Goal: Information Seeking & Learning: Learn about a topic

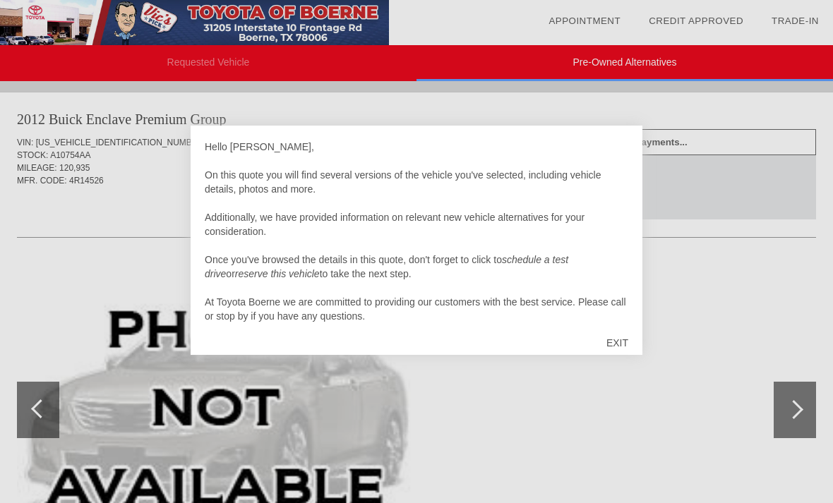
click at [627, 334] on div "EXIT" at bounding box center [617, 343] width 50 height 42
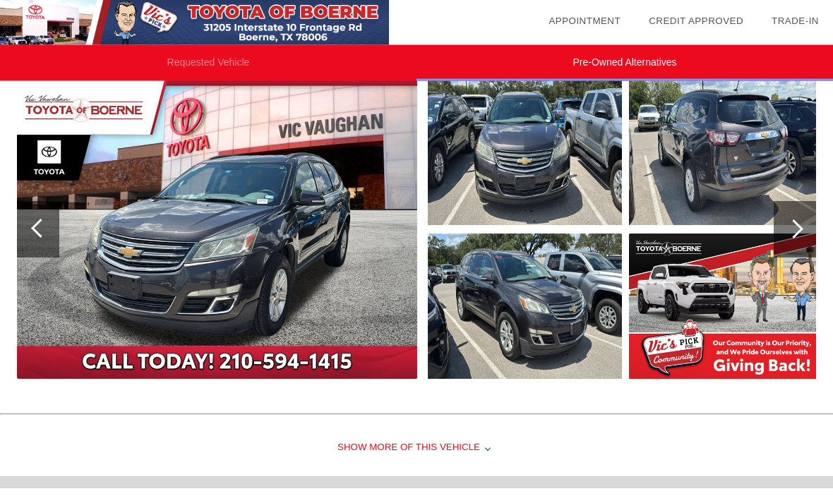
scroll to position [770, 0]
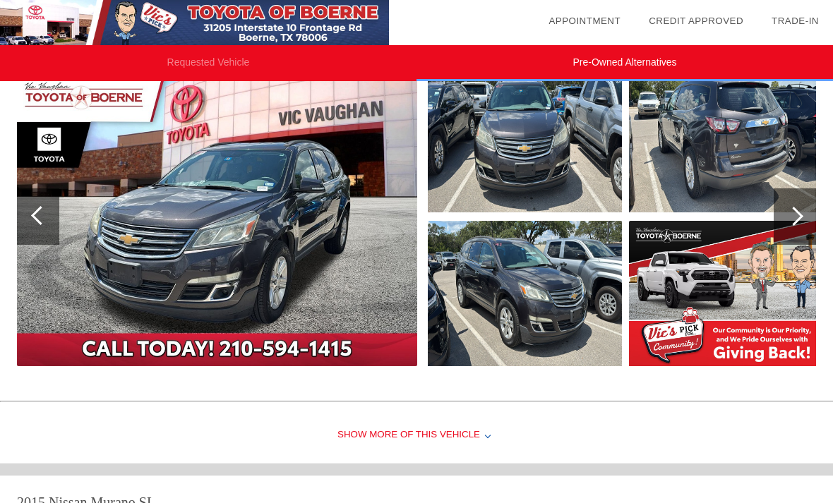
click at [515, 332] on img at bounding box center [525, 293] width 194 height 145
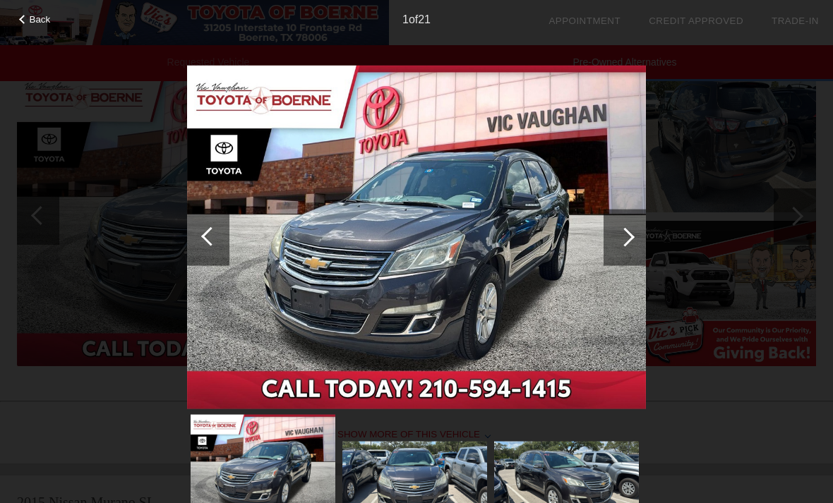
click at [599, 244] on img at bounding box center [416, 237] width 459 height 345
click at [611, 252] on div at bounding box center [625, 237] width 42 height 56
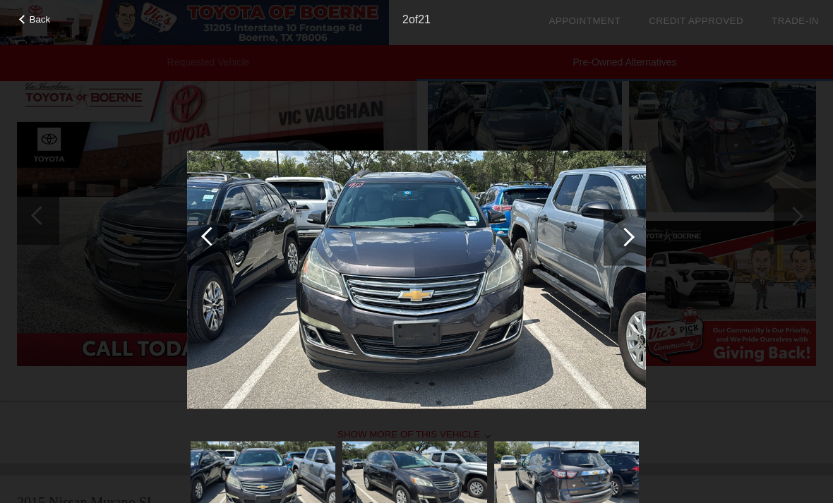
click at [621, 254] on div at bounding box center [625, 237] width 42 height 56
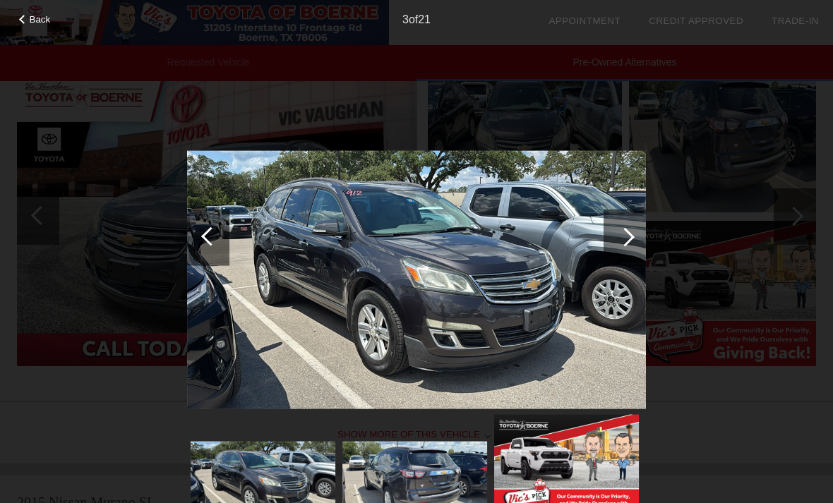
click at [626, 246] on div at bounding box center [625, 237] width 42 height 56
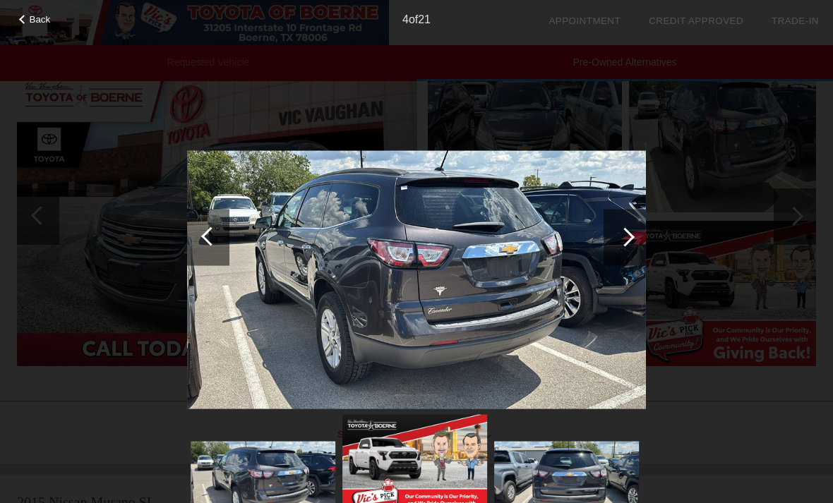
click at [621, 246] on div at bounding box center [625, 237] width 42 height 56
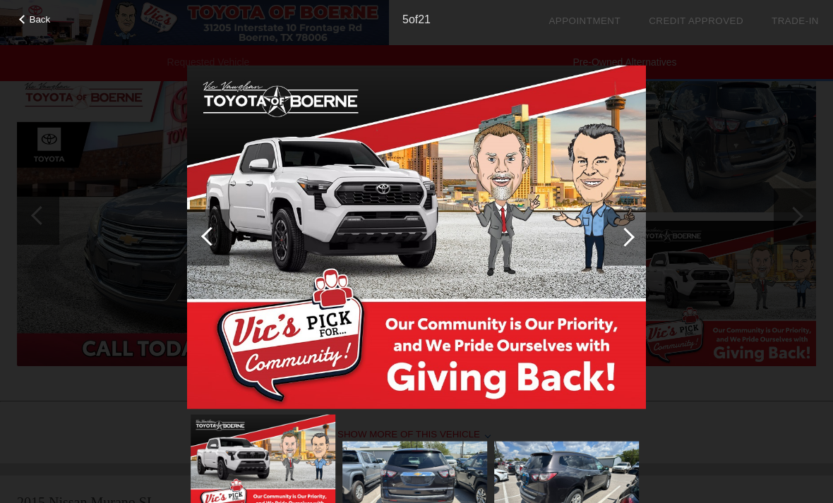
click at [625, 248] on div at bounding box center [625, 237] width 42 height 56
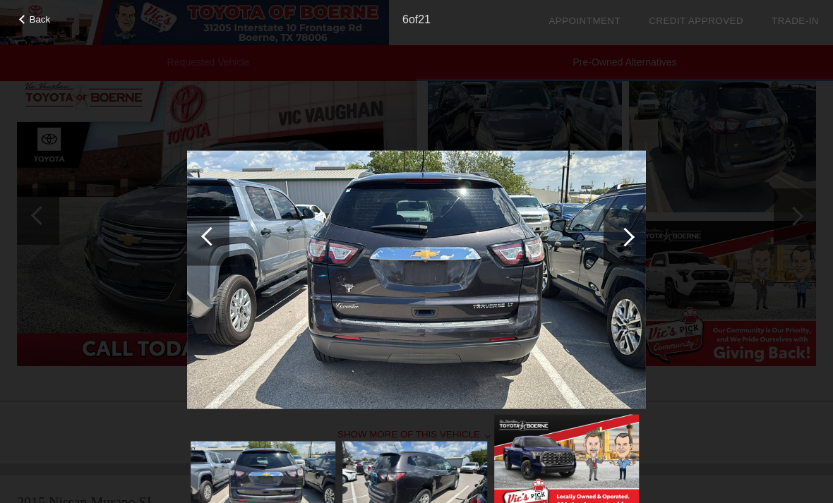
click at [629, 250] on div at bounding box center [625, 237] width 42 height 56
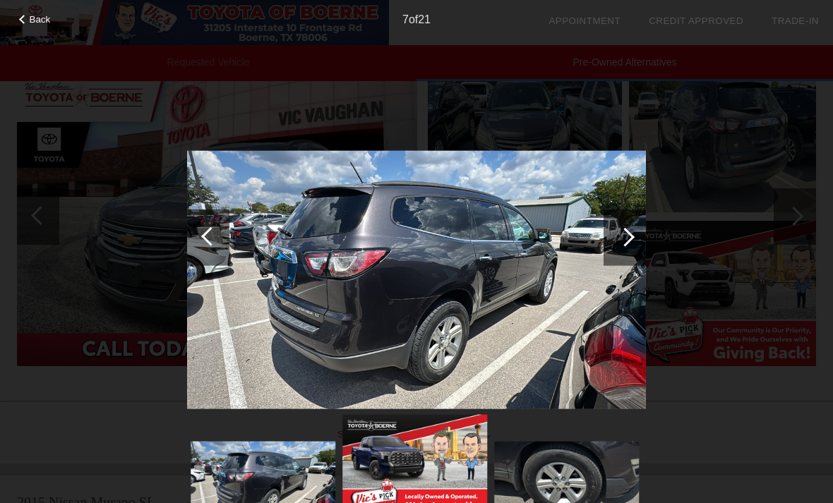
click at [628, 253] on div at bounding box center [625, 237] width 42 height 56
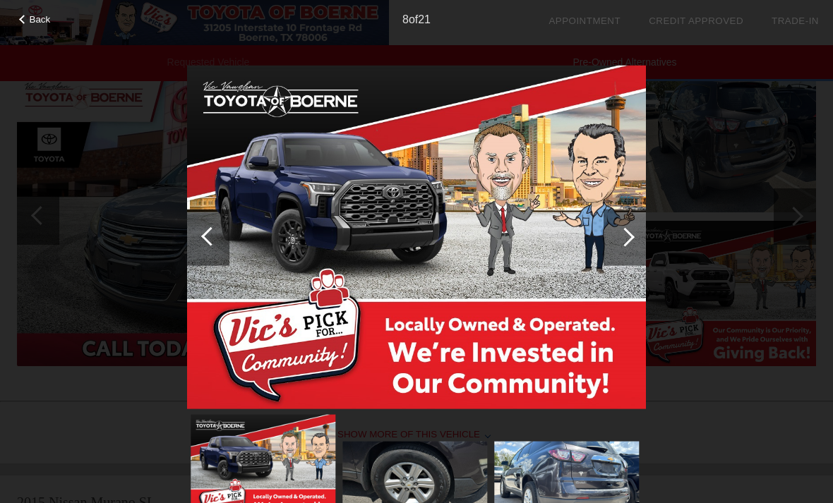
click at [633, 253] on div at bounding box center [625, 237] width 42 height 56
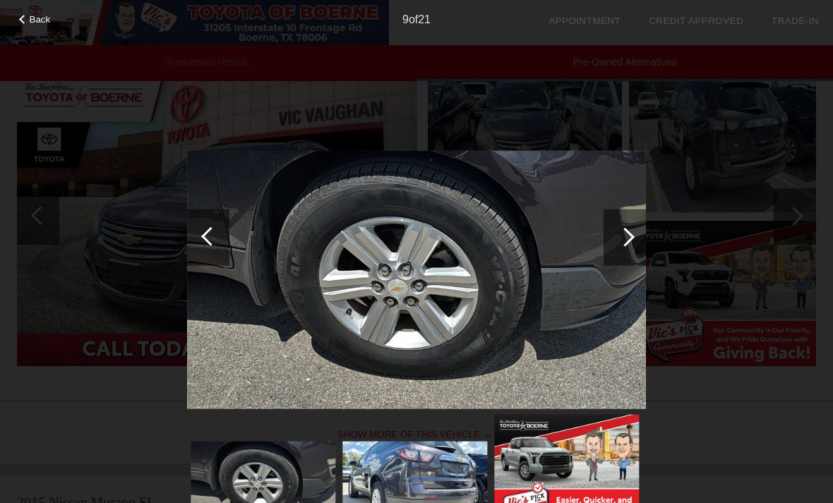
scroll to position [770, 1]
click at [627, 248] on div at bounding box center [625, 237] width 42 height 56
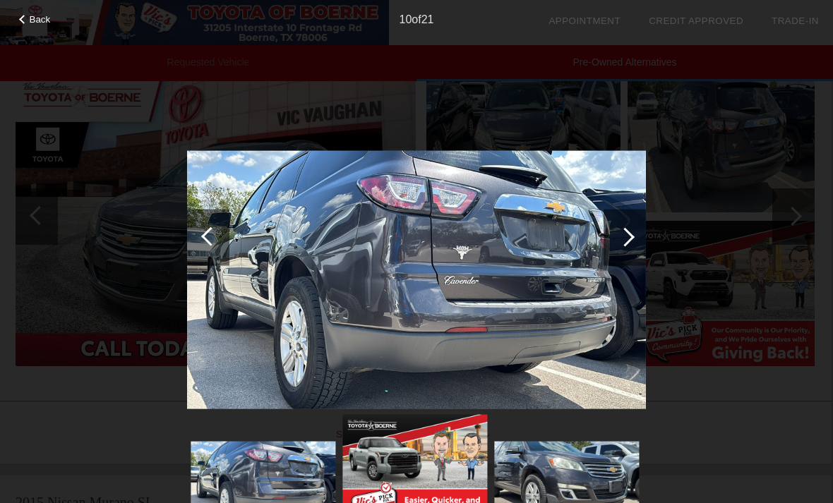
click at [620, 245] on div at bounding box center [625, 237] width 42 height 56
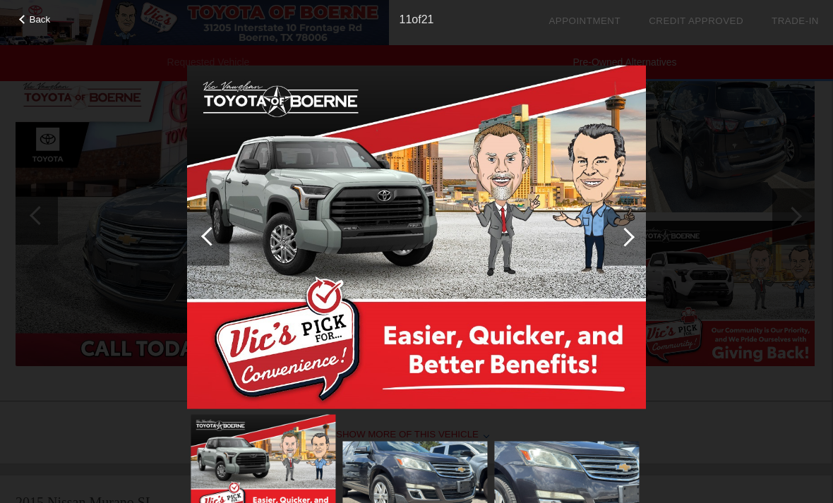
click at [618, 246] on div at bounding box center [625, 237] width 42 height 56
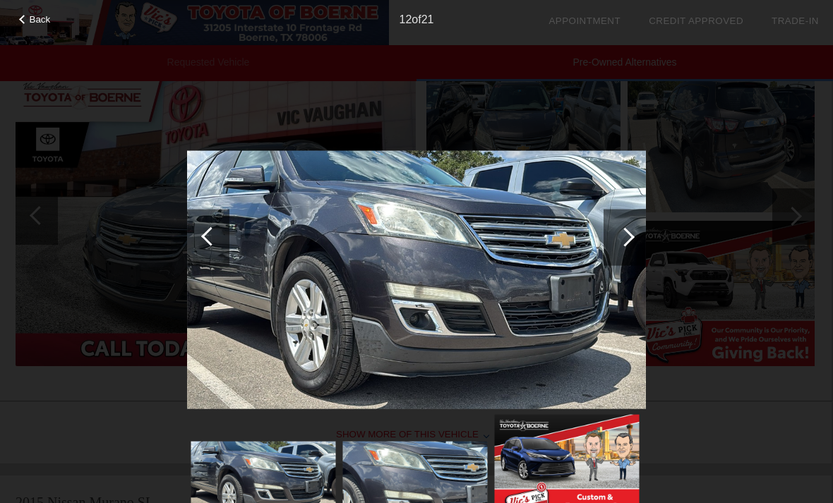
click at [626, 255] on div at bounding box center [625, 237] width 42 height 56
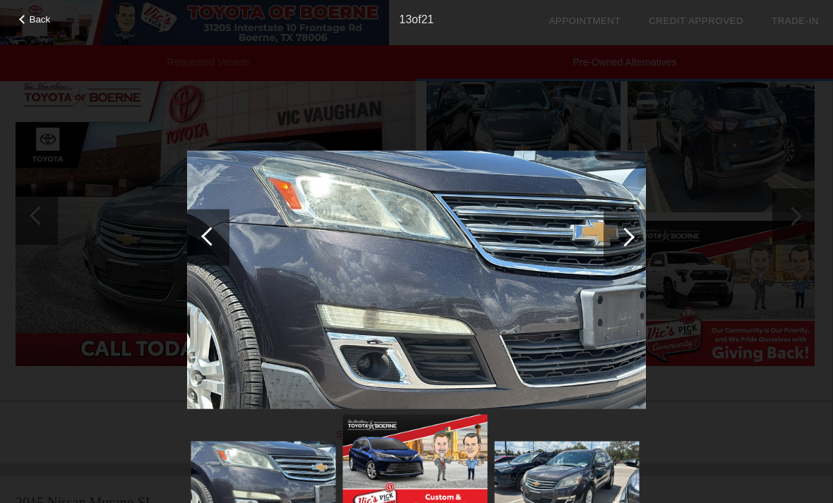
click at [618, 253] on div at bounding box center [625, 237] width 42 height 56
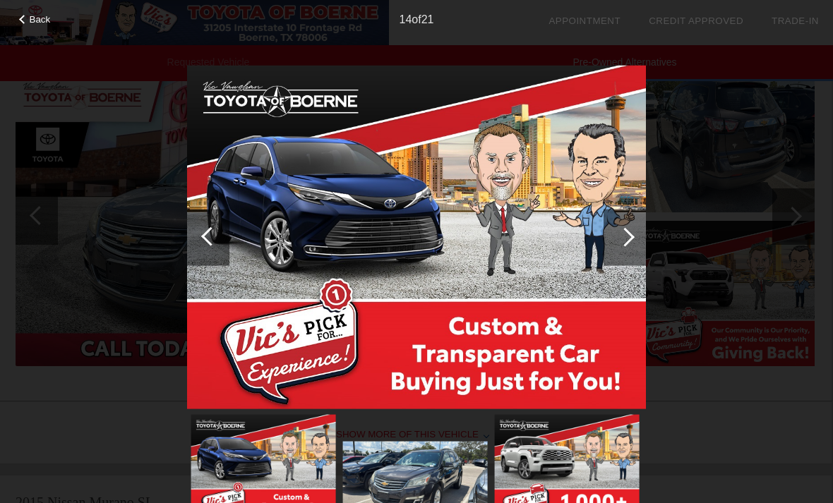
click at [611, 250] on div at bounding box center [625, 237] width 42 height 56
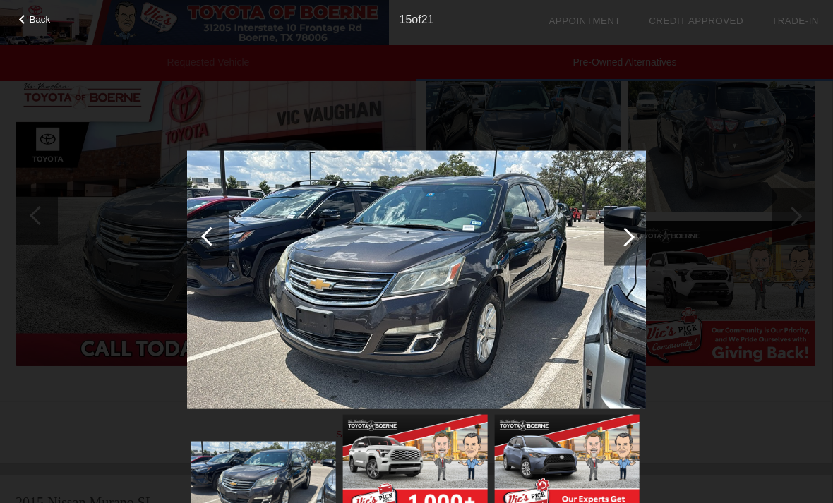
click at [609, 247] on div at bounding box center [625, 237] width 42 height 56
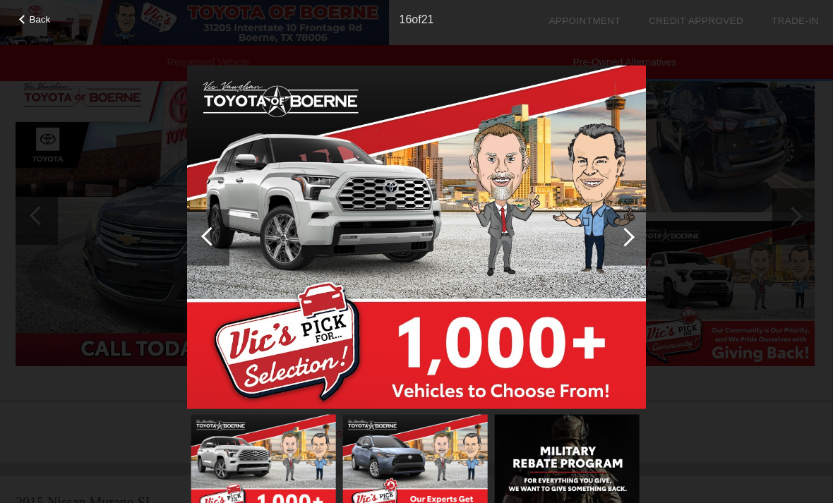
click at [614, 251] on div at bounding box center [625, 237] width 42 height 56
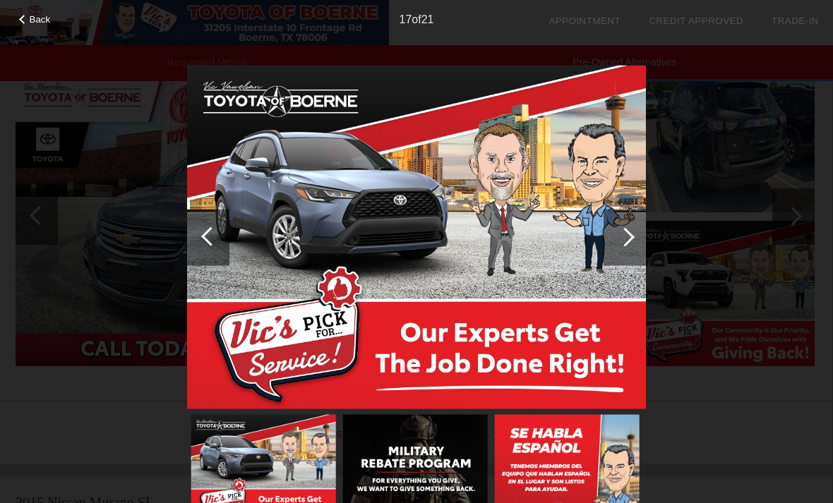
click at [624, 248] on div at bounding box center [625, 237] width 42 height 56
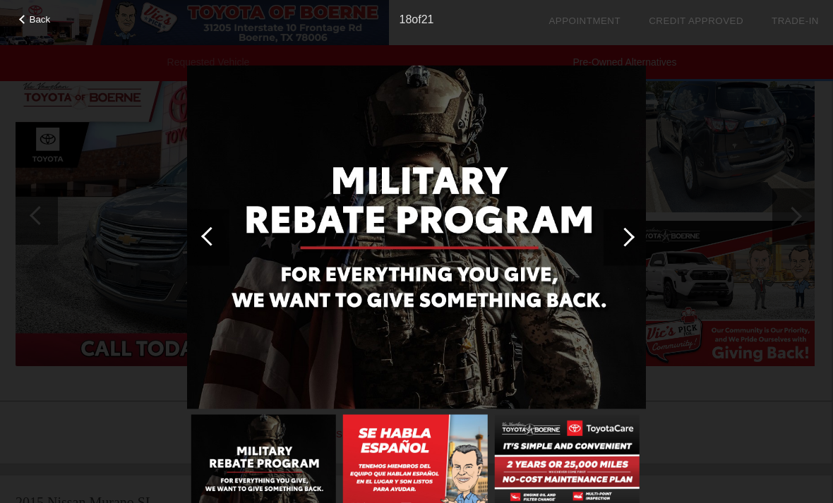
click at [628, 252] on div at bounding box center [625, 237] width 42 height 56
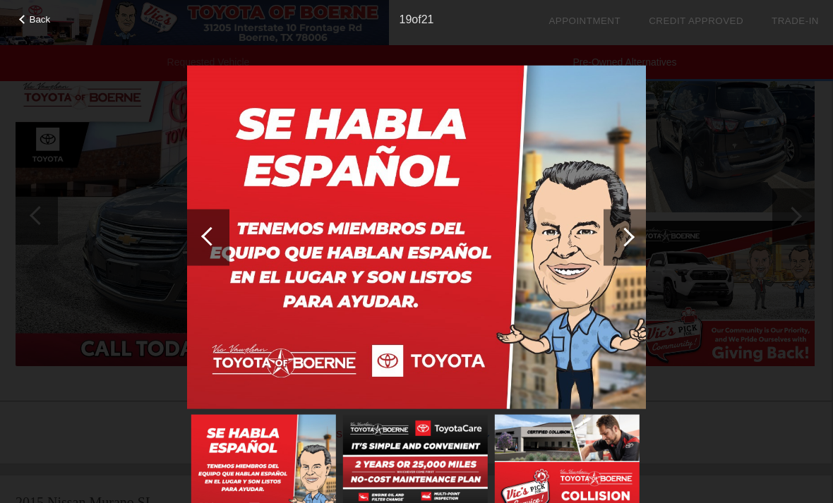
click at [620, 262] on div at bounding box center [625, 237] width 42 height 56
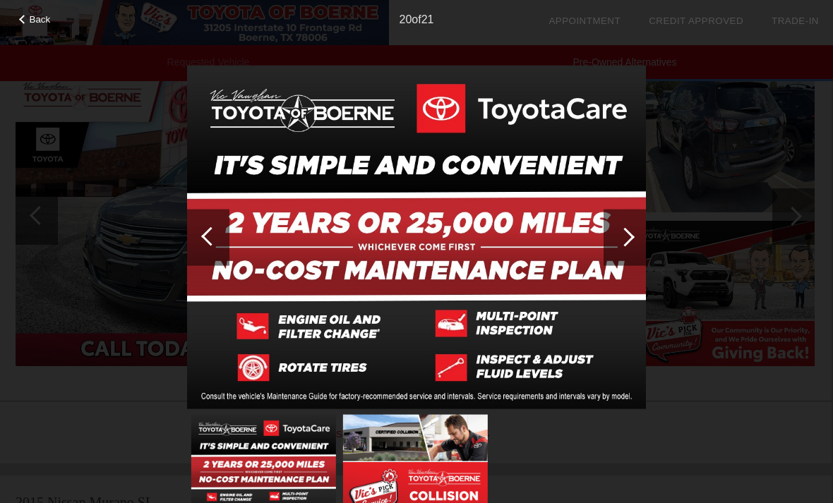
click at [613, 256] on div at bounding box center [625, 237] width 42 height 56
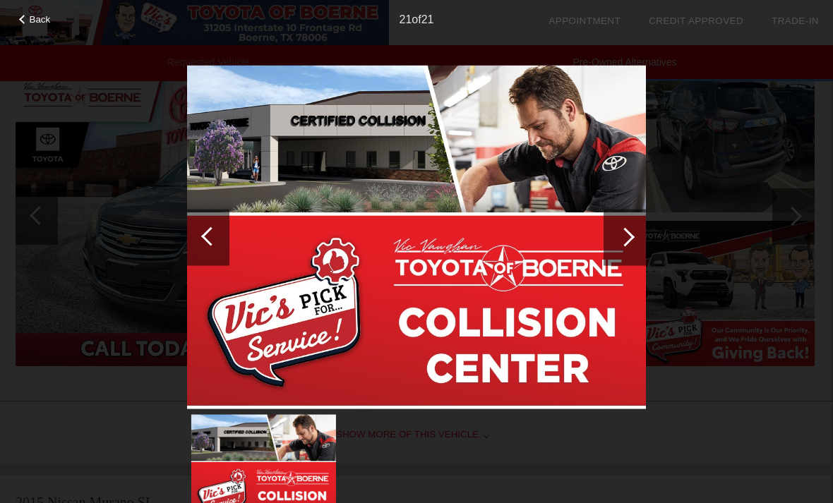
click at [618, 248] on div at bounding box center [625, 237] width 42 height 56
click at [618, 247] on div at bounding box center [625, 237] width 42 height 56
click at [609, 246] on div at bounding box center [625, 237] width 42 height 56
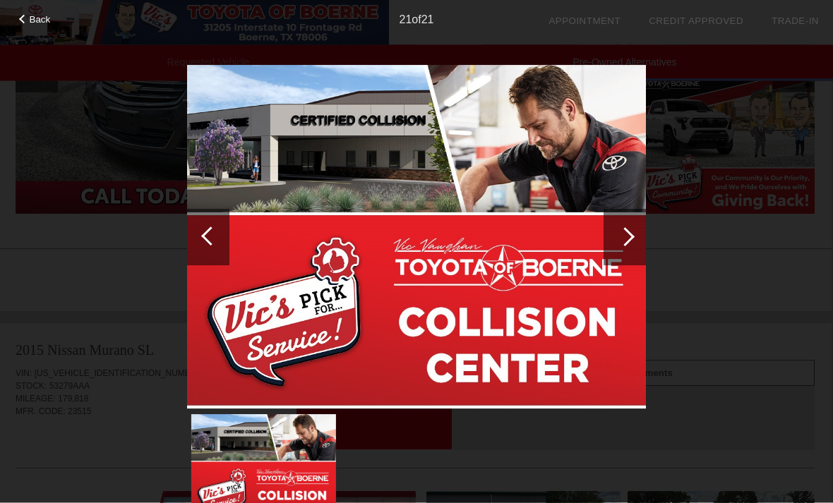
scroll to position [922, 1]
click at [42, 25] on span "Back" at bounding box center [40, 19] width 21 height 11
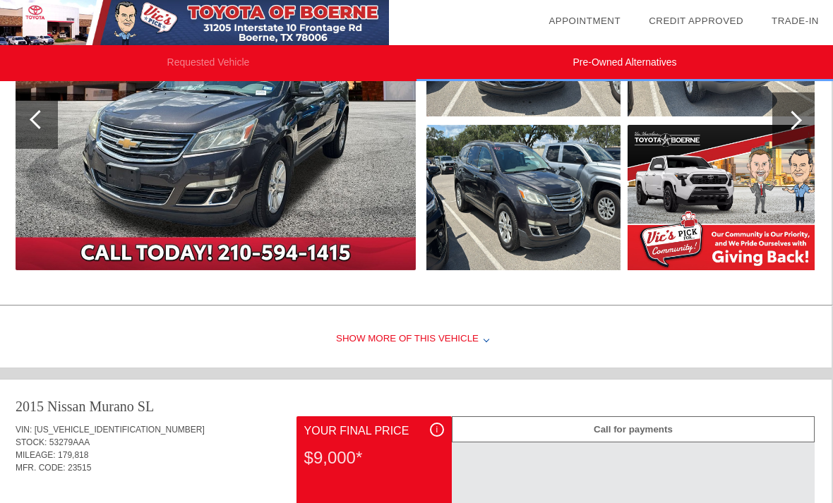
scroll to position [865, 1]
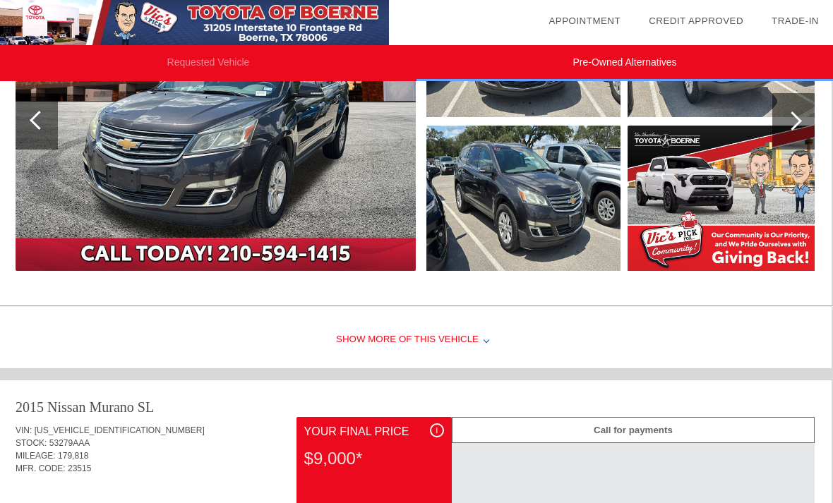
click at [347, 333] on div "Show More of this Vehicle" at bounding box center [415, 340] width 833 height 56
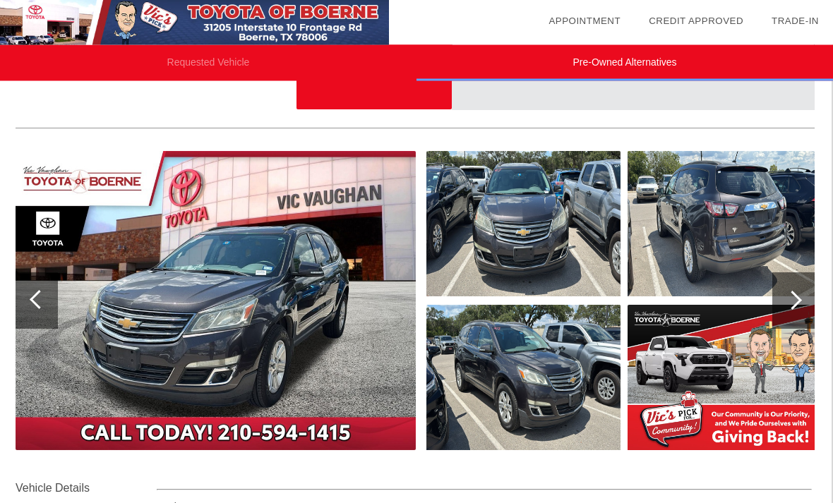
scroll to position [684, 1]
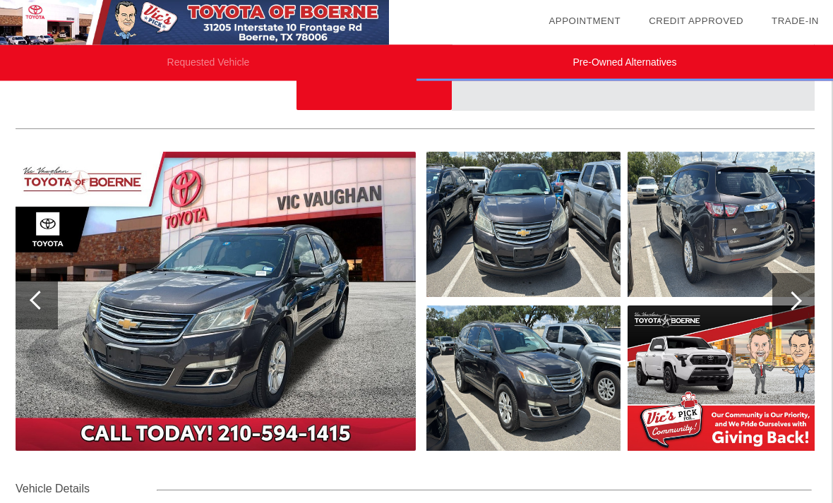
click at [789, 307] on div at bounding box center [792, 301] width 19 height 19
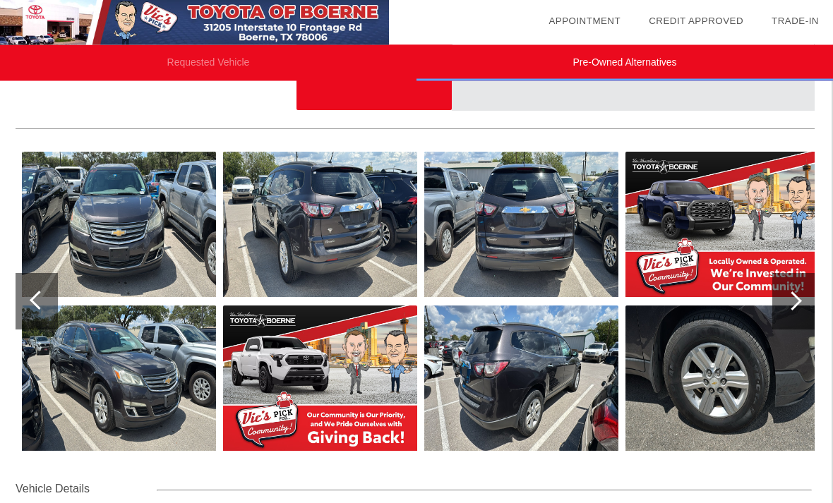
scroll to position [685, 1]
click at [791, 301] on div at bounding box center [792, 301] width 19 height 19
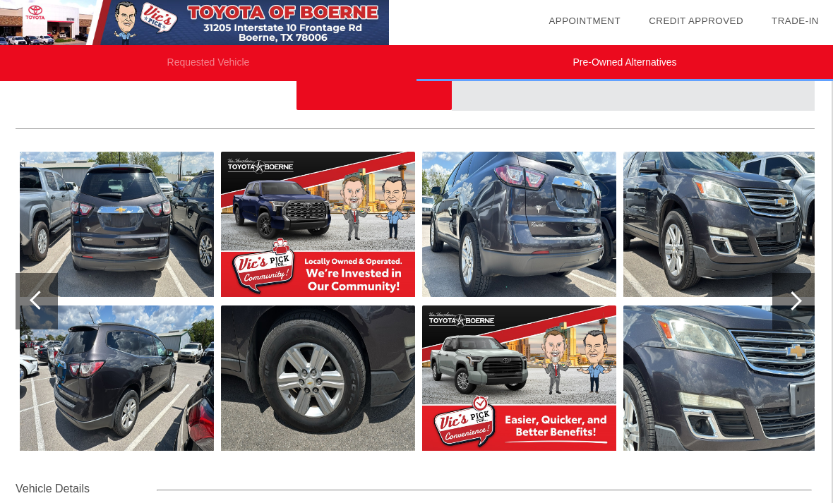
click at [794, 311] on div at bounding box center [793, 301] width 42 height 56
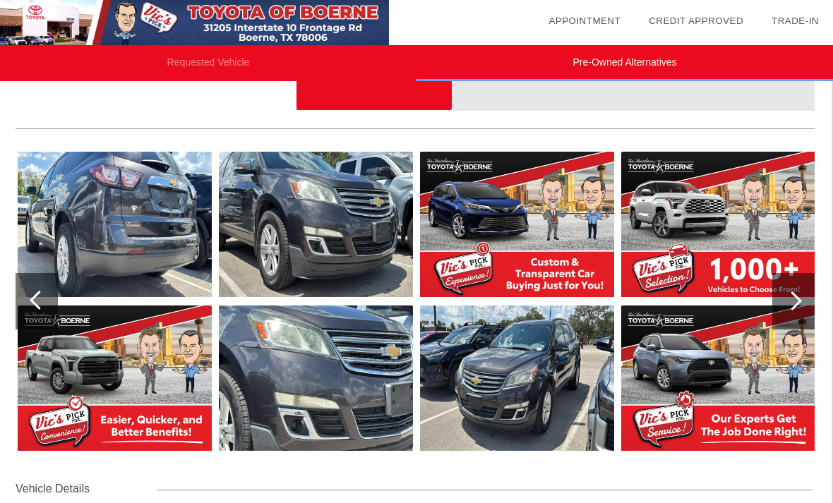
click at [788, 307] on div at bounding box center [793, 301] width 42 height 56
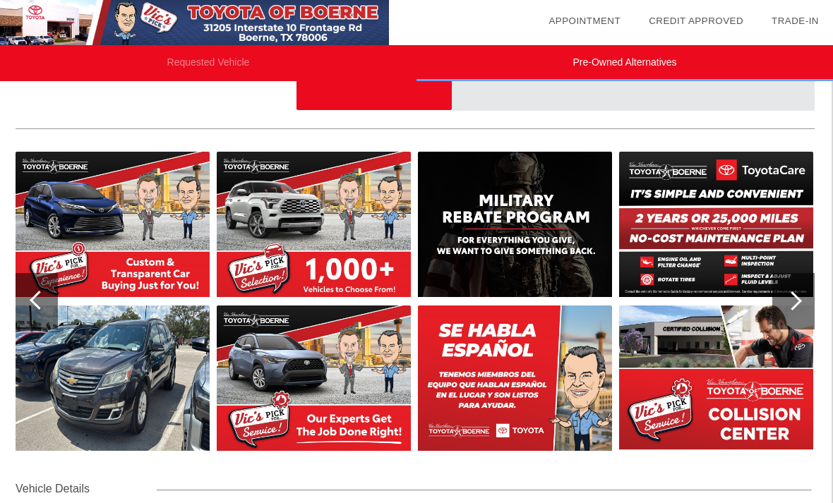
click at [783, 303] on div at bounding box center [793, 301] width 42 height 56
click at [787, 306] on div at bounding box center [793, 301] width 42 height 56
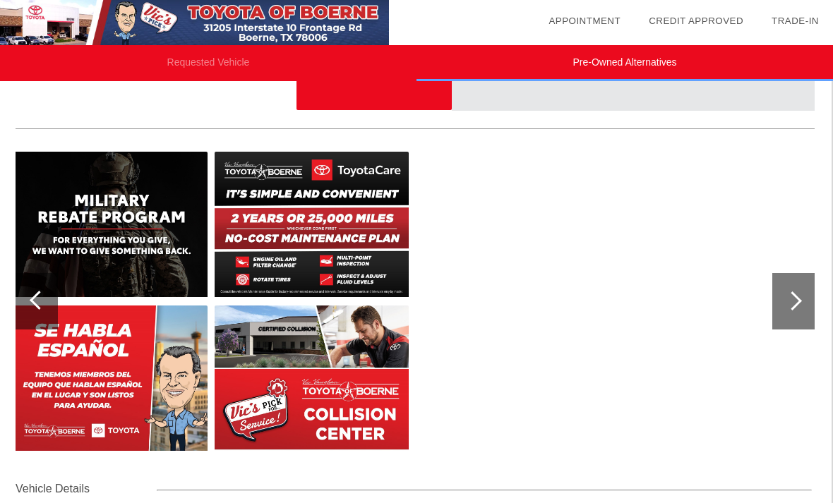
click at [784, 306] on div at bounding box center [793, 301] width 42 height 56
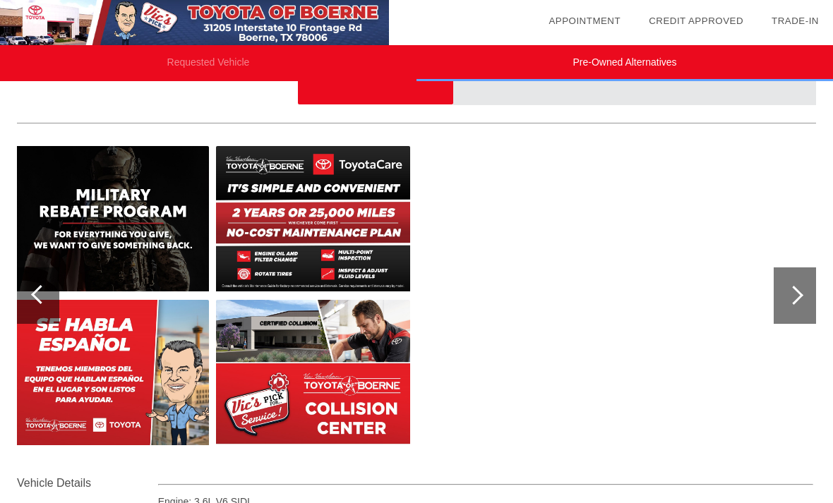
scroll to position [671, 0]
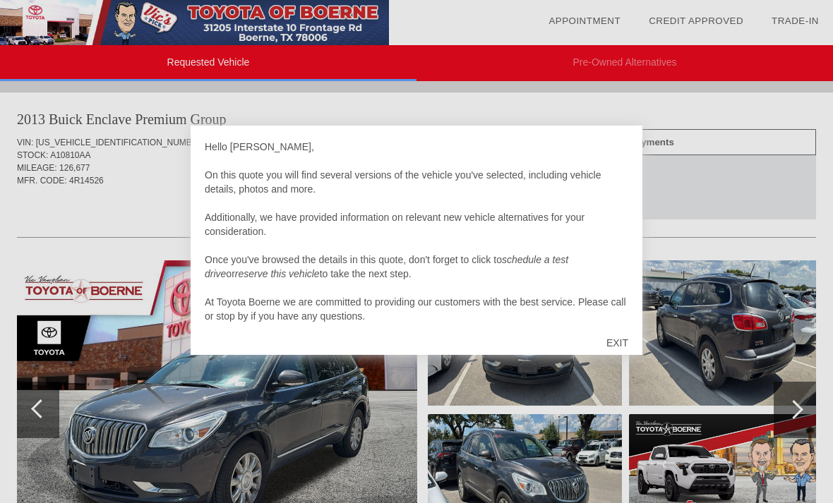
click at [626, 333] on div "EXIT" at bounding box center [617, 343] width 50 height 42
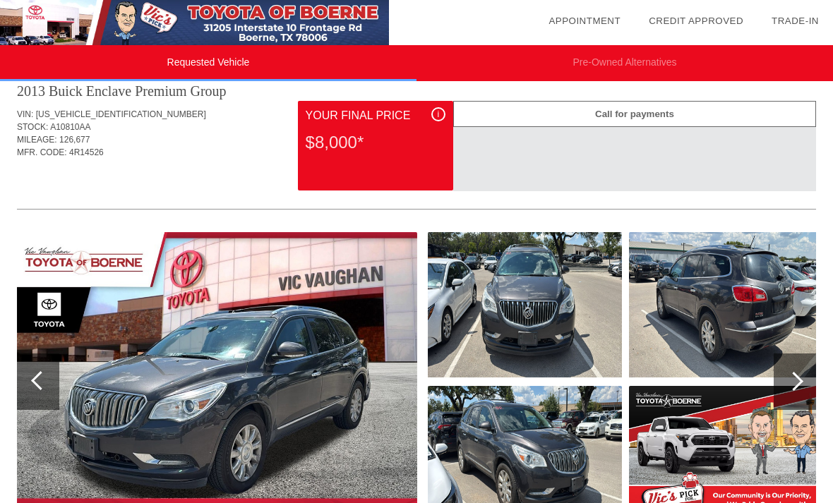
scroll to position [143, 0]
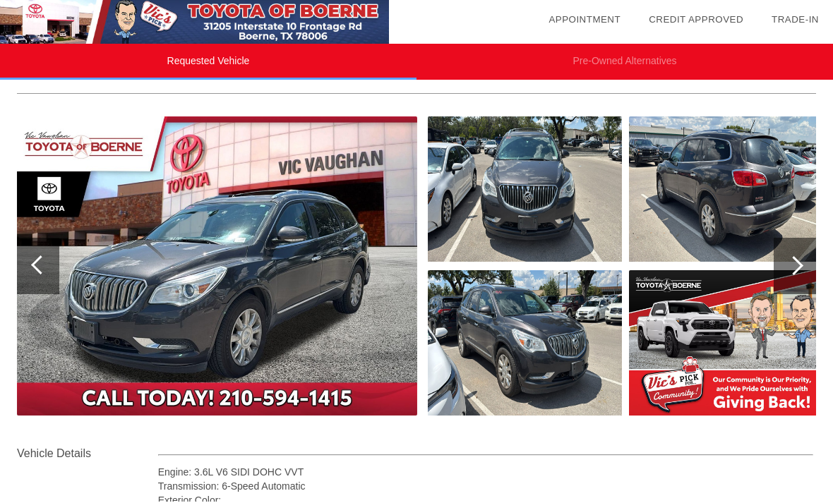
click at [794, 273] on div at bounding box center [793, 267] width 19 height 19
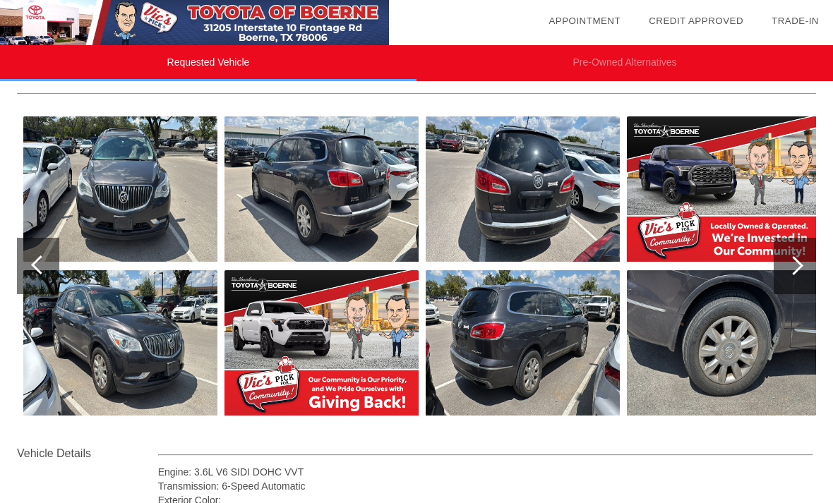
click at [798, 269] on div at bounding box center [793, 265] width 19 height 19
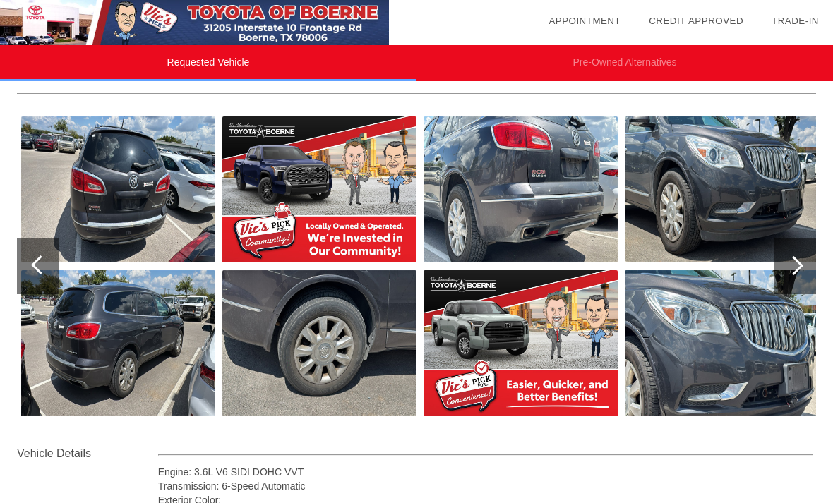
click at [794, 272] on div at bounding box center [793, 265] width 19 height 19
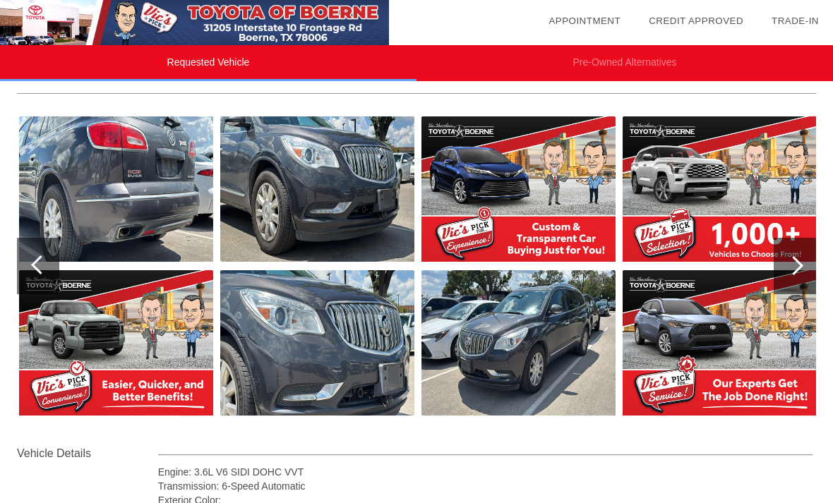
click at [796, 274] on div at bounding box center [795, 266] width 42 height 56
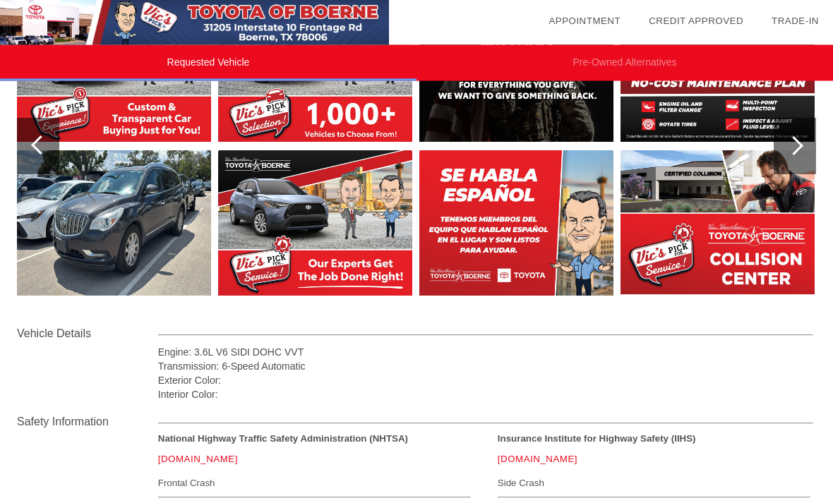
scroll to position [266, 0]
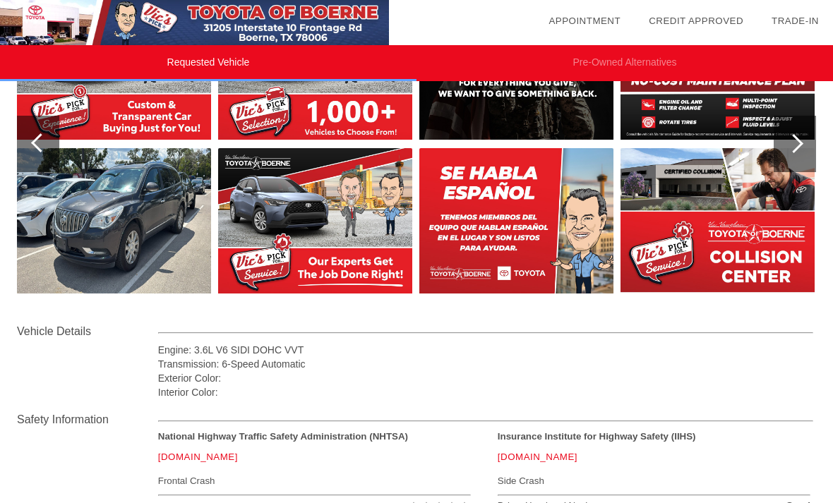
click at [794, 142] on div at bounding box center [793, 143] width 19 height 19
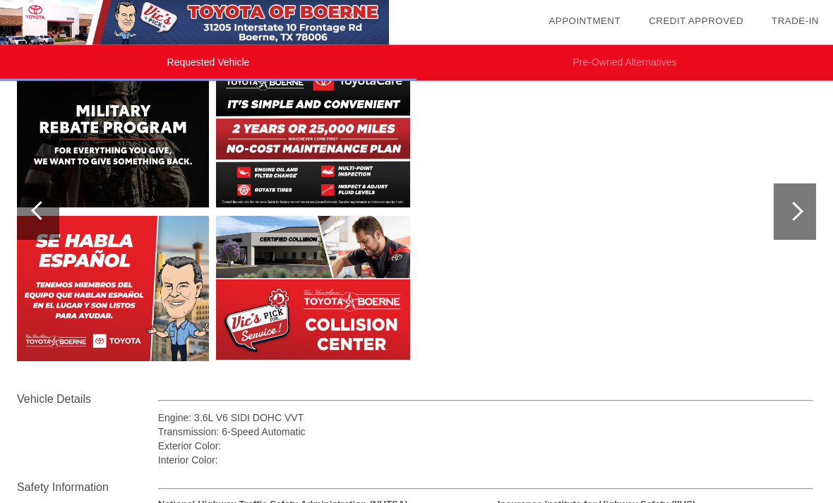
scroll to position [211, 0]
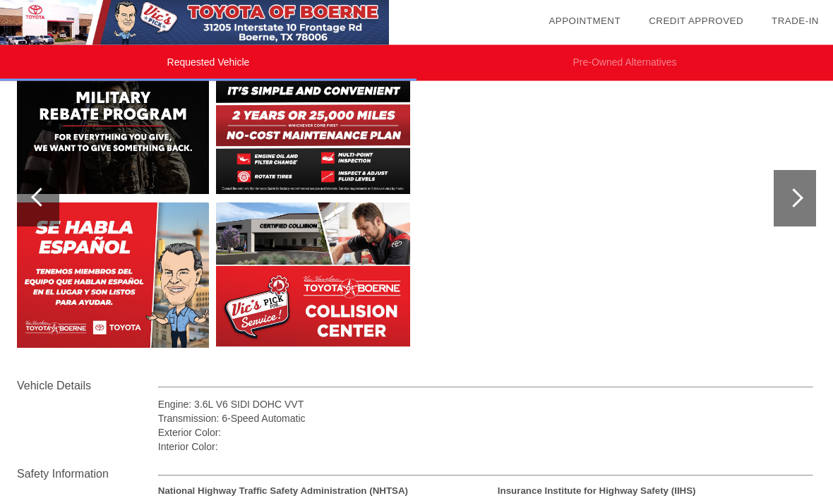
click at [37, 210] on div at bounding box center [38, 199] width 42 height 56
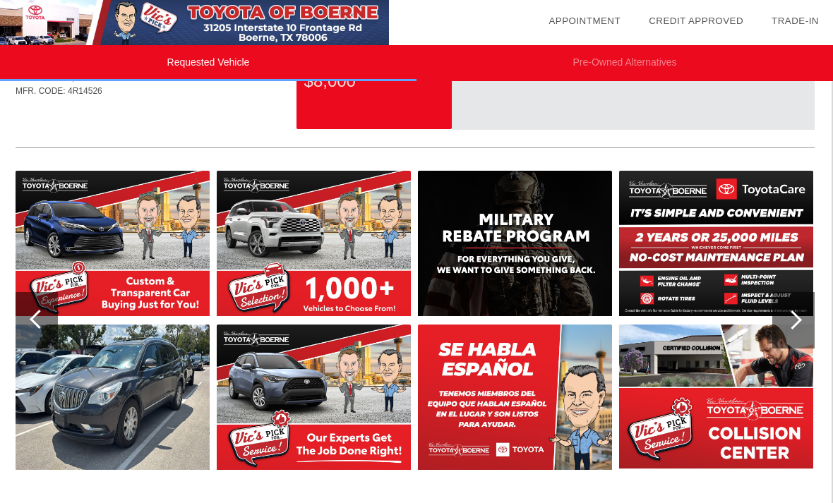
scroll to position [0, 1]
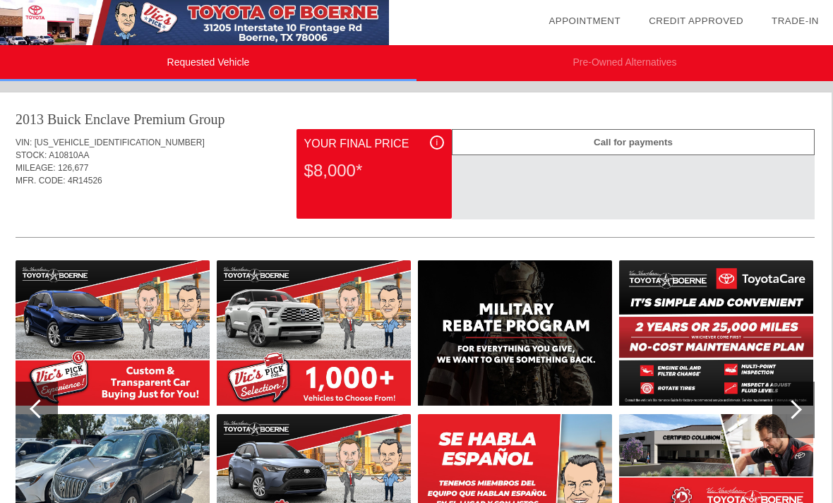
click at [289, 56] on li "Requested Vehicle" at bounding box center [208, 63] width 417 height 36
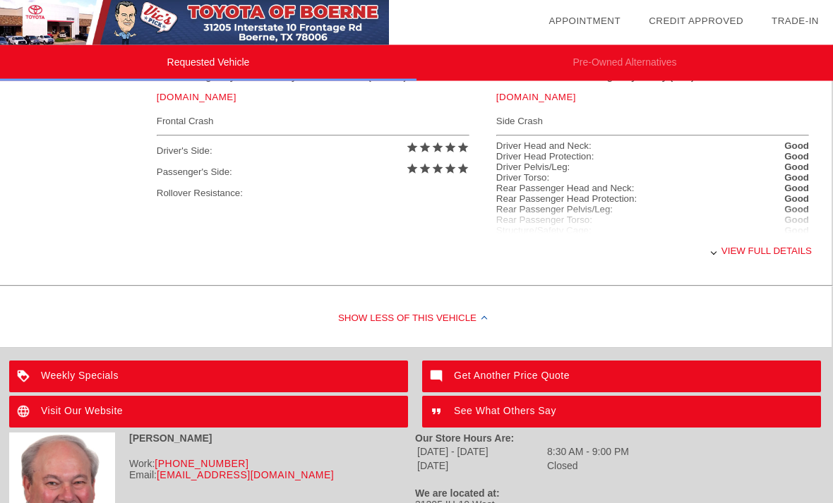
scroll to position [663, 1]
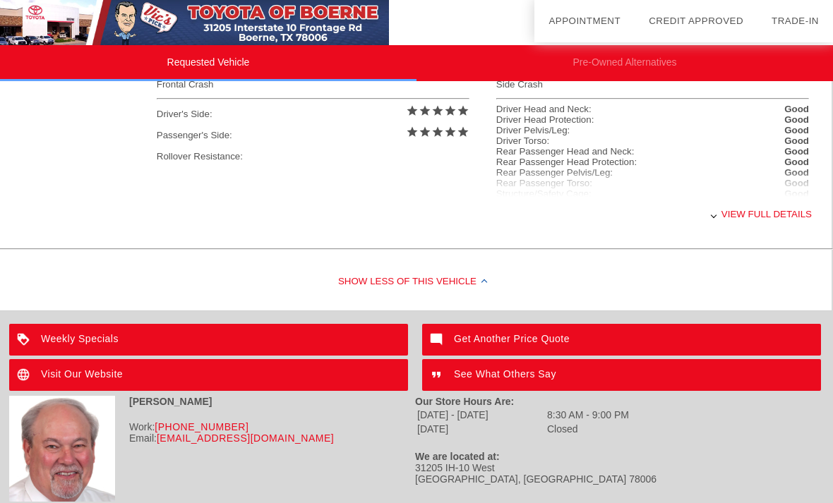
click at [381, 350] on div "Weekly Specials" at bounding box center [208, 340] width 399 height 32
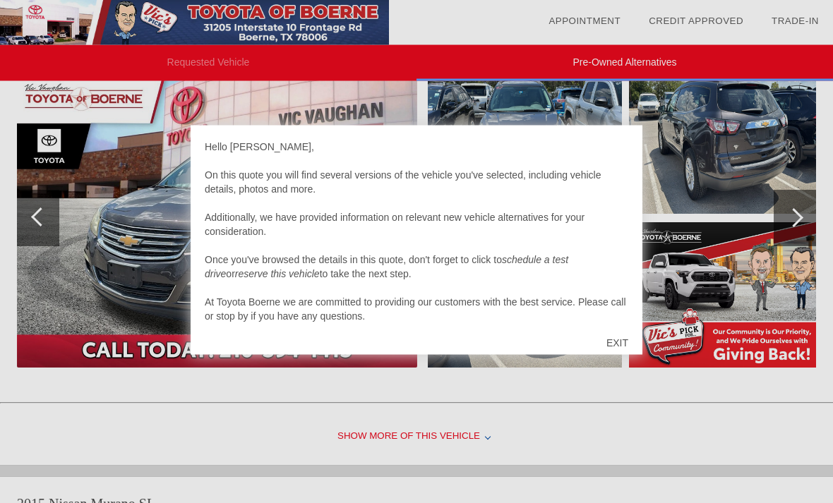
scroll to position [772, 0]
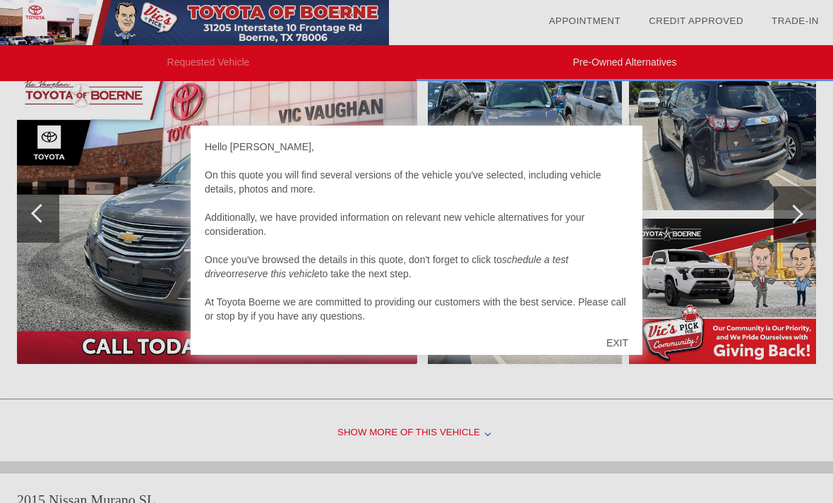
click at [625, 348] on div "EXIT" at bounding box center [617, 343] width 50 height 42
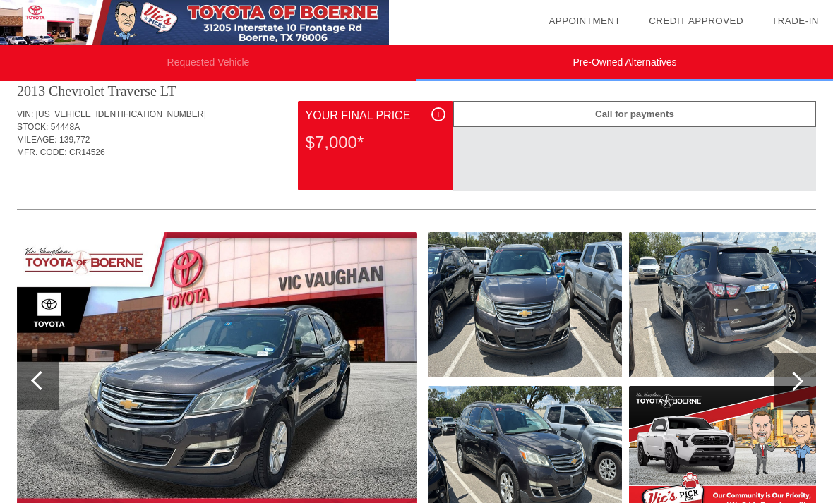
scroll to position [603, 0]
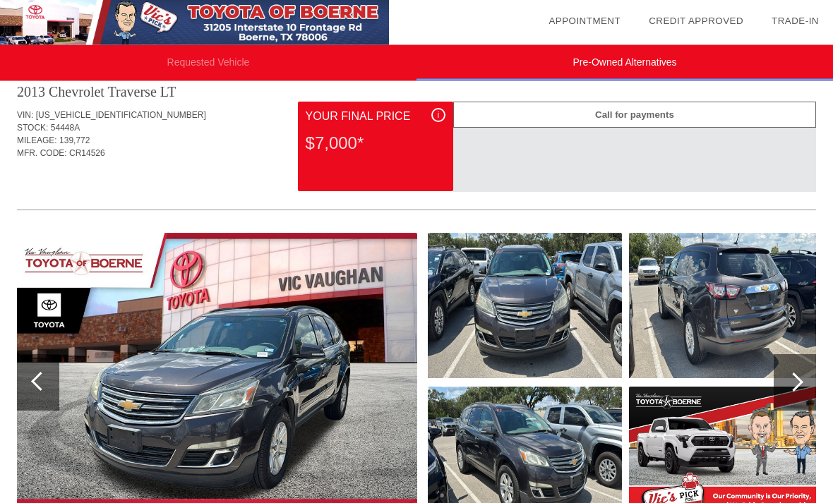
click at [799, 359] on div at bounding box center [795, 383] width 42 height 56
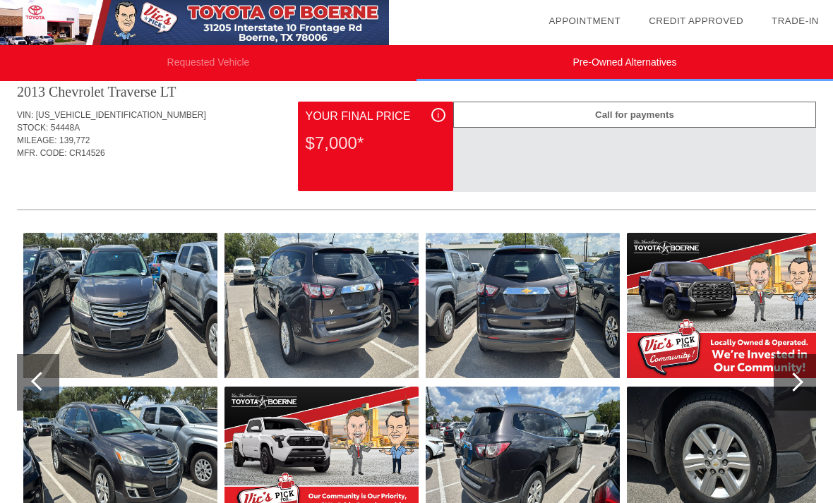
click at [800, 362] on div at bounding box center [795, 382] width 42 height 56
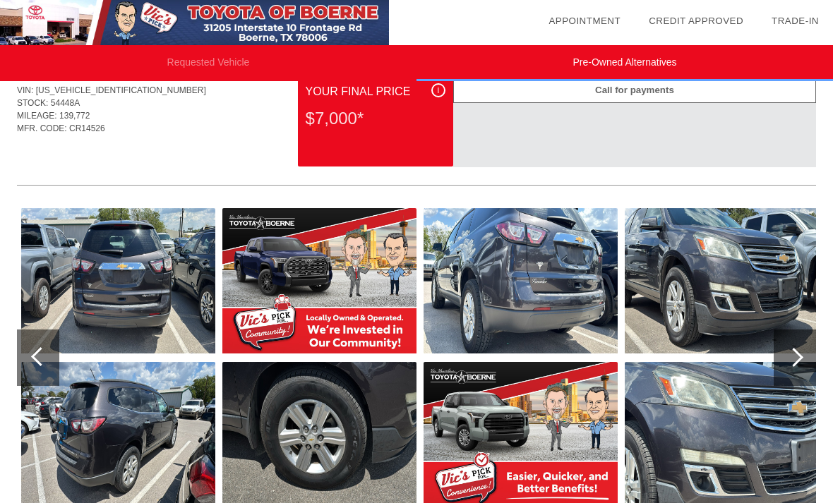
scroll to position [627, 0]
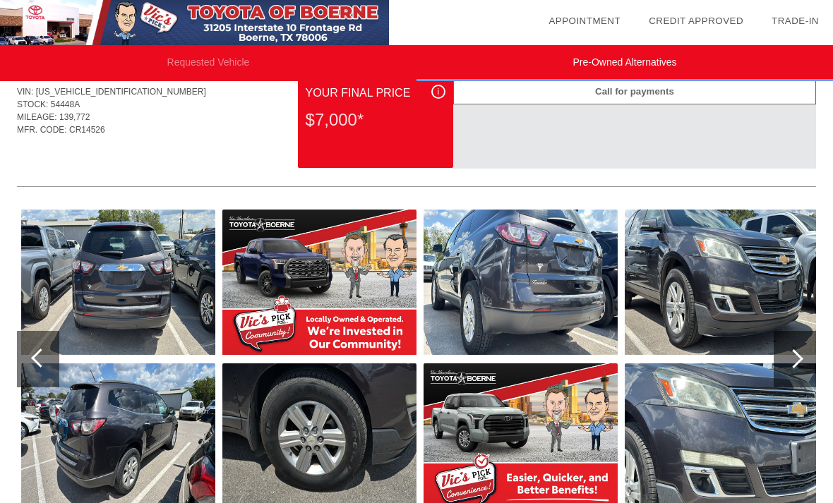
click at [803, 340] on div at bounding box center [795, 359] width 42 height 56
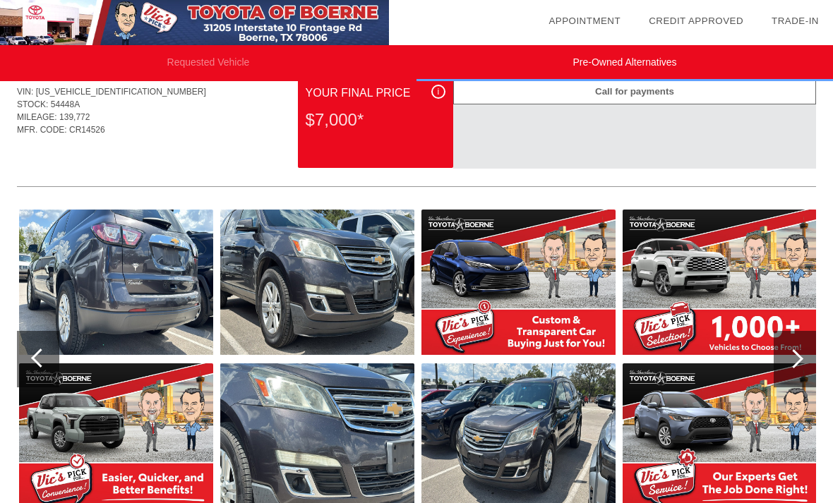
click at [799, 343] on div at bounding box center [795, 359] width 42 height 56
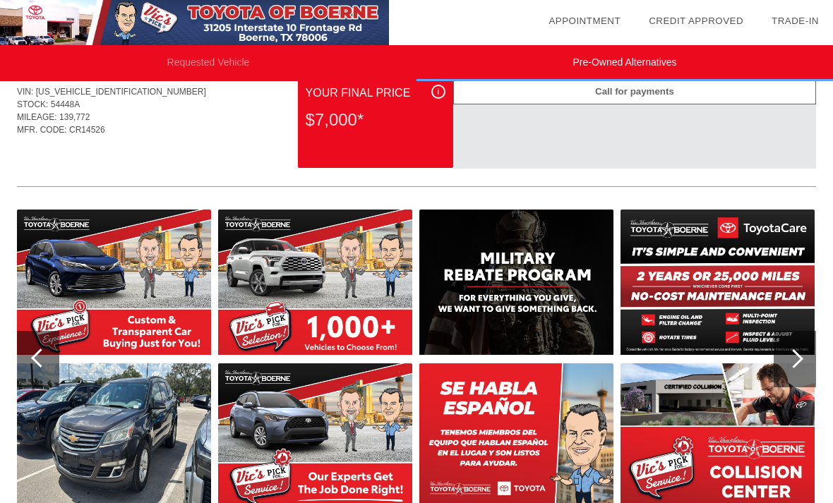
click at [792, 341] on div at bounding box center [795, 359] width 42 height 56
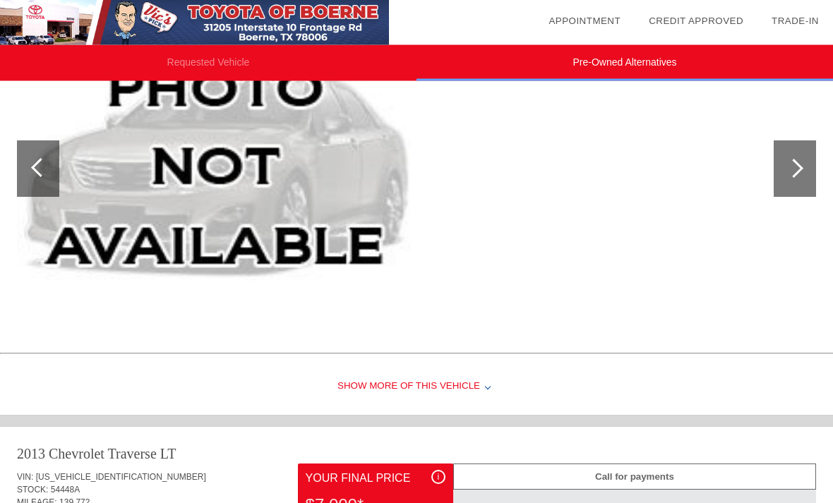
click at [475, 379] on div "Show More of this Vehicle" at bounding box center [416, 387] width 833 height 56
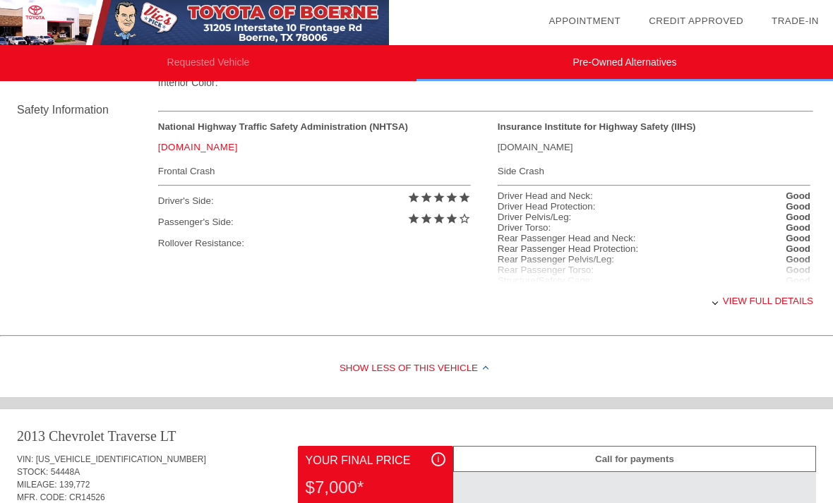
scroll to position [580, 0]
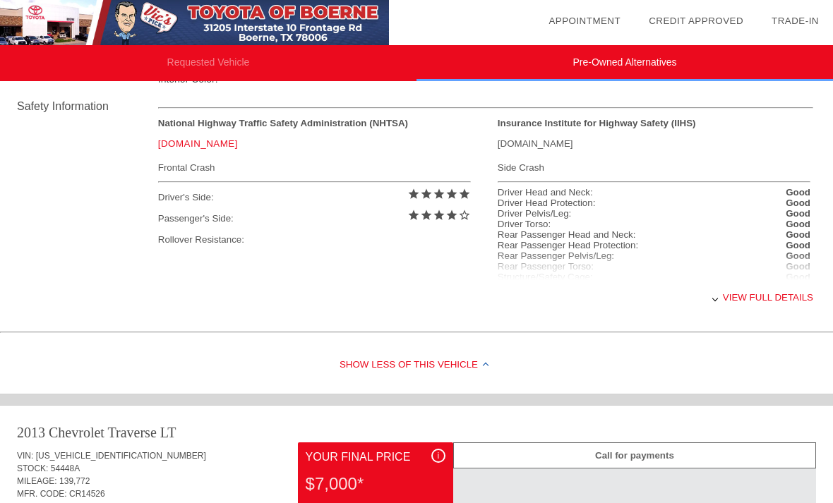
click at [767, 289] on div "View full details" at bounding box center [485, 297] width 655 height 35
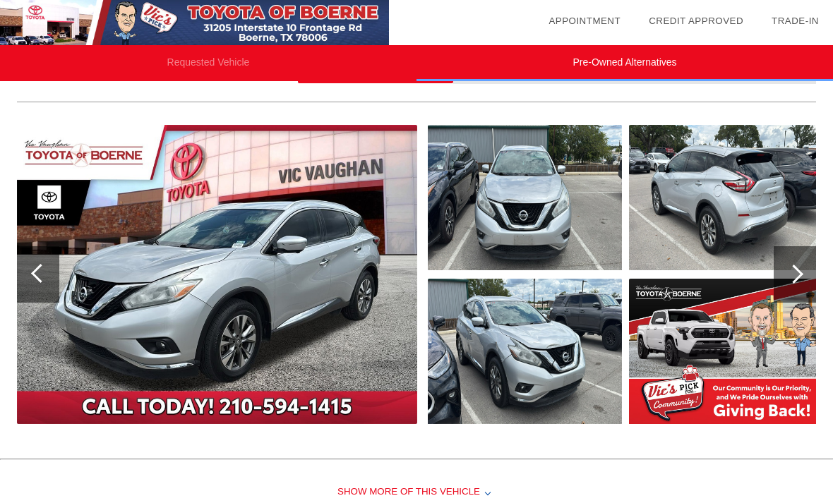
scroll to position [1618, 0]
click at [797, 294] on div at bounding box center [795, 275] width 42 height 56
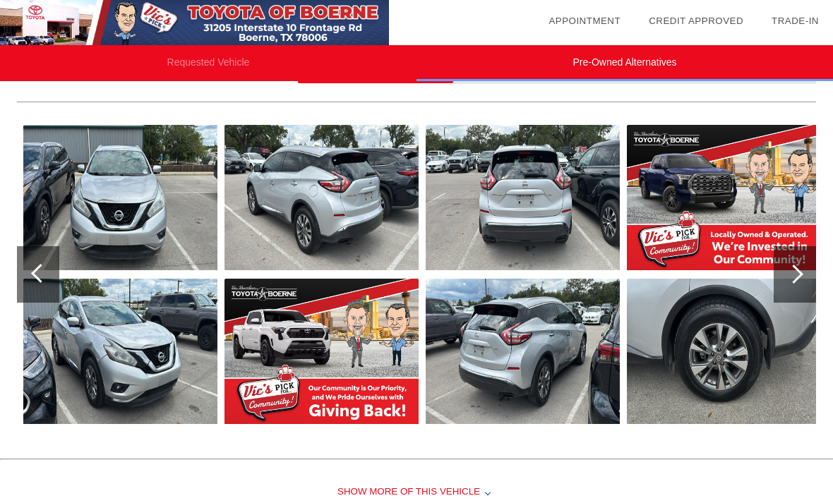
click at [791, 280] on div at bounding box center [795, 274] width 42 height 56
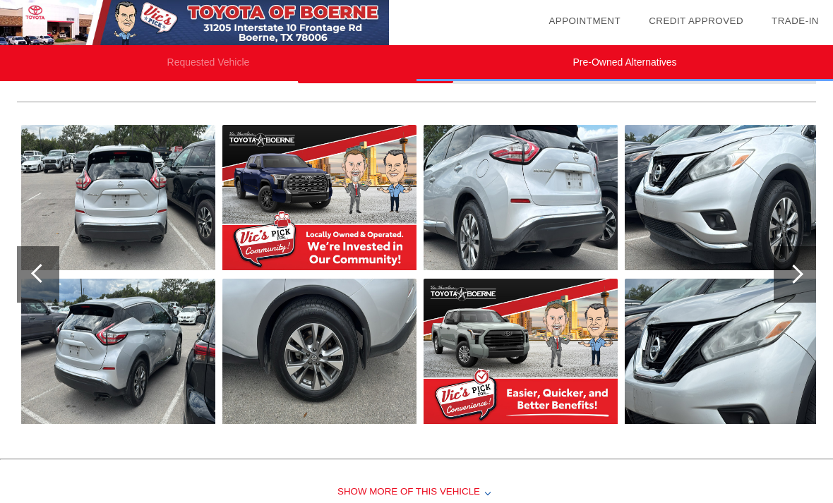
click at [784, 287] on div at bounding box center [795, 274] width 42 height 56
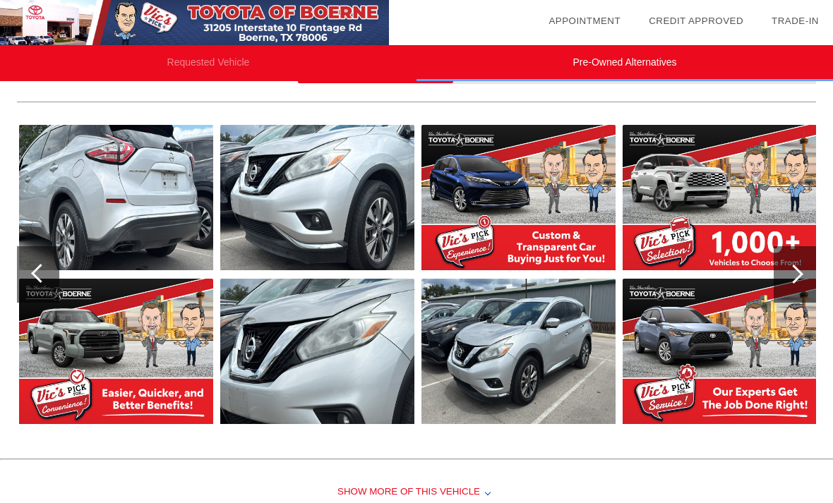
click at [789, 284] on div at bounding box center [795, 274] width 42 height 56
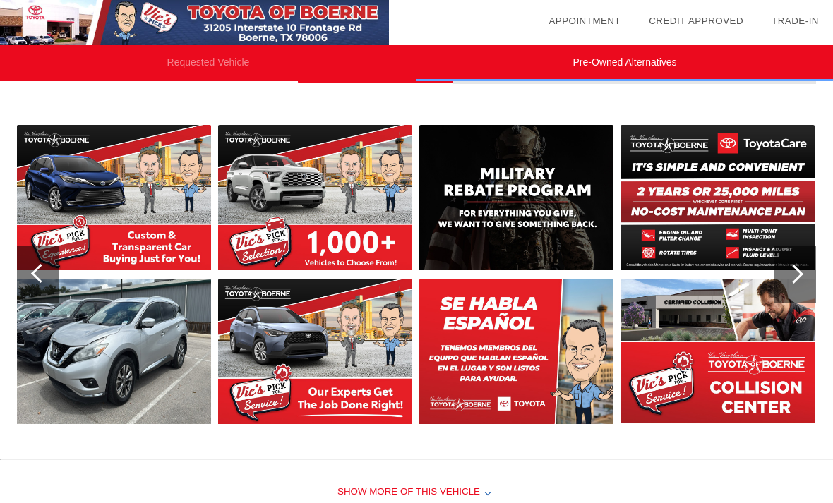
click at [799, 294] on div at bounding box center [795, 274] width 42 height 56
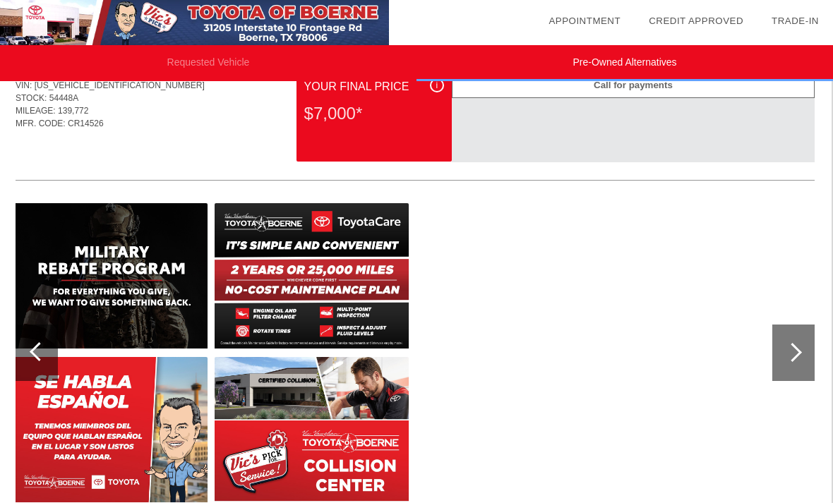
scroll to position [963, 1]
click at [796, 370] on div at bounding box center [793, 353] width 42 height 56
click at [791, 372] on div at bounding box center [793, 353] width 42 height 56
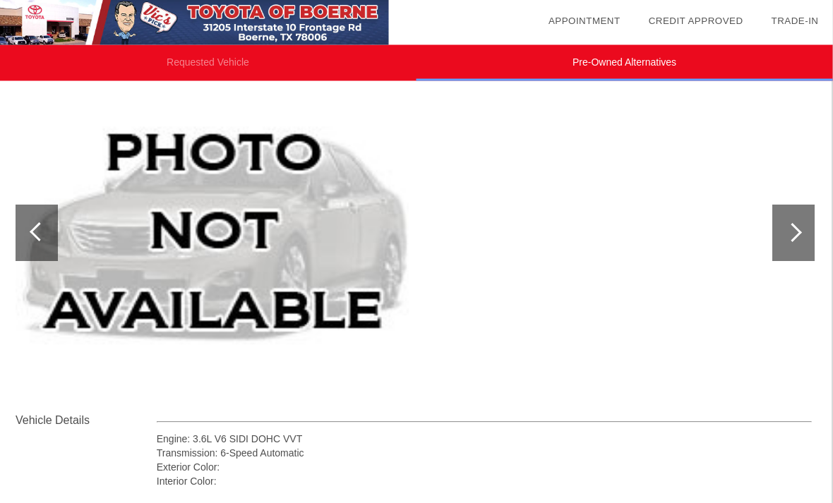
scroll to position [0, 1]
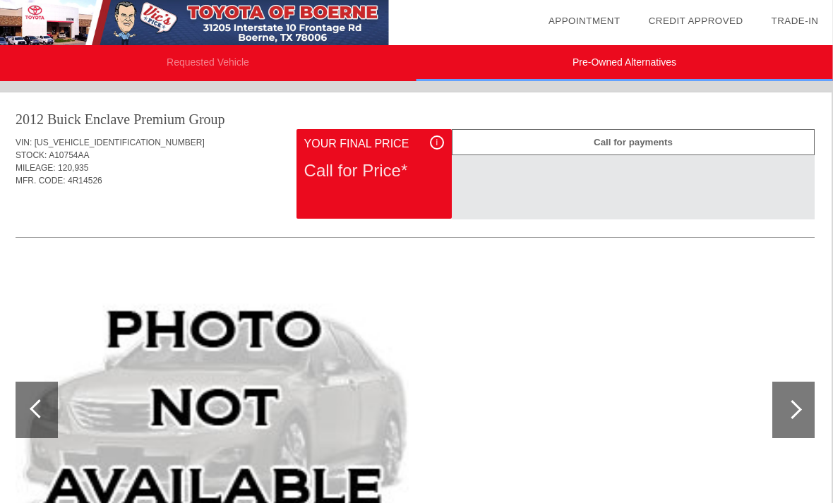
click at [807, 404] on div at bounding box center [794, 410] width 42 height 56
click at [799, 406] on div at bounding box center [793, 410] width 42 height 56
click at [803, 402] on div at bounding box center [793, 410] width 42 height 56
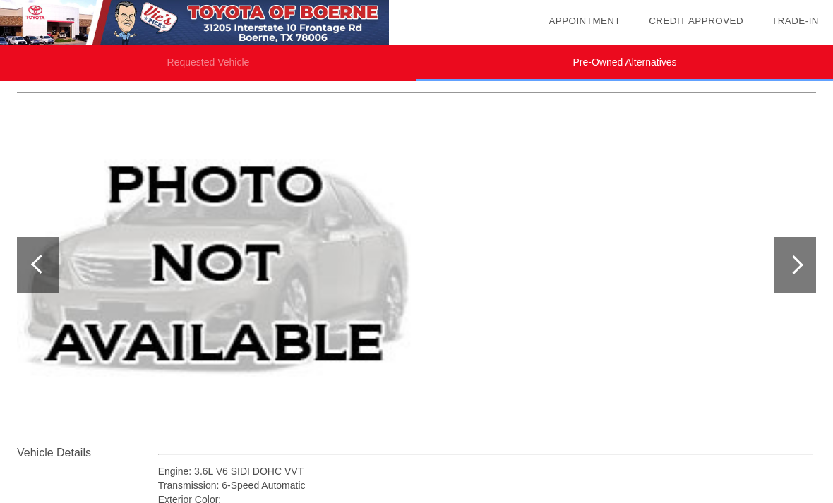
scroll to position [143, 0]
